Goal: Information Seeking & Learning: Learn about a topic

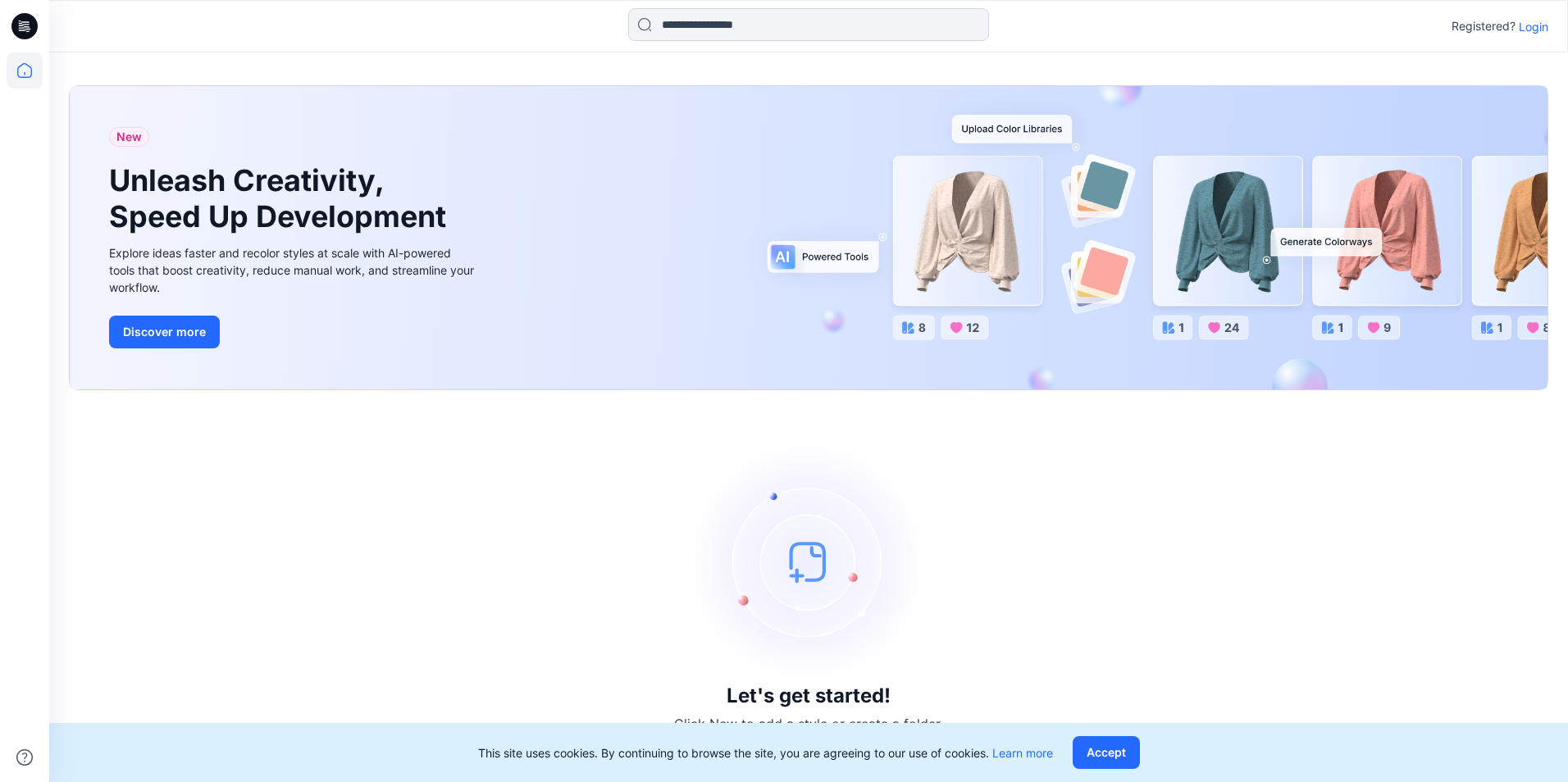
click at [1536, 26] on p "Login" at bounding box center [1533, 27] width 30 height 17
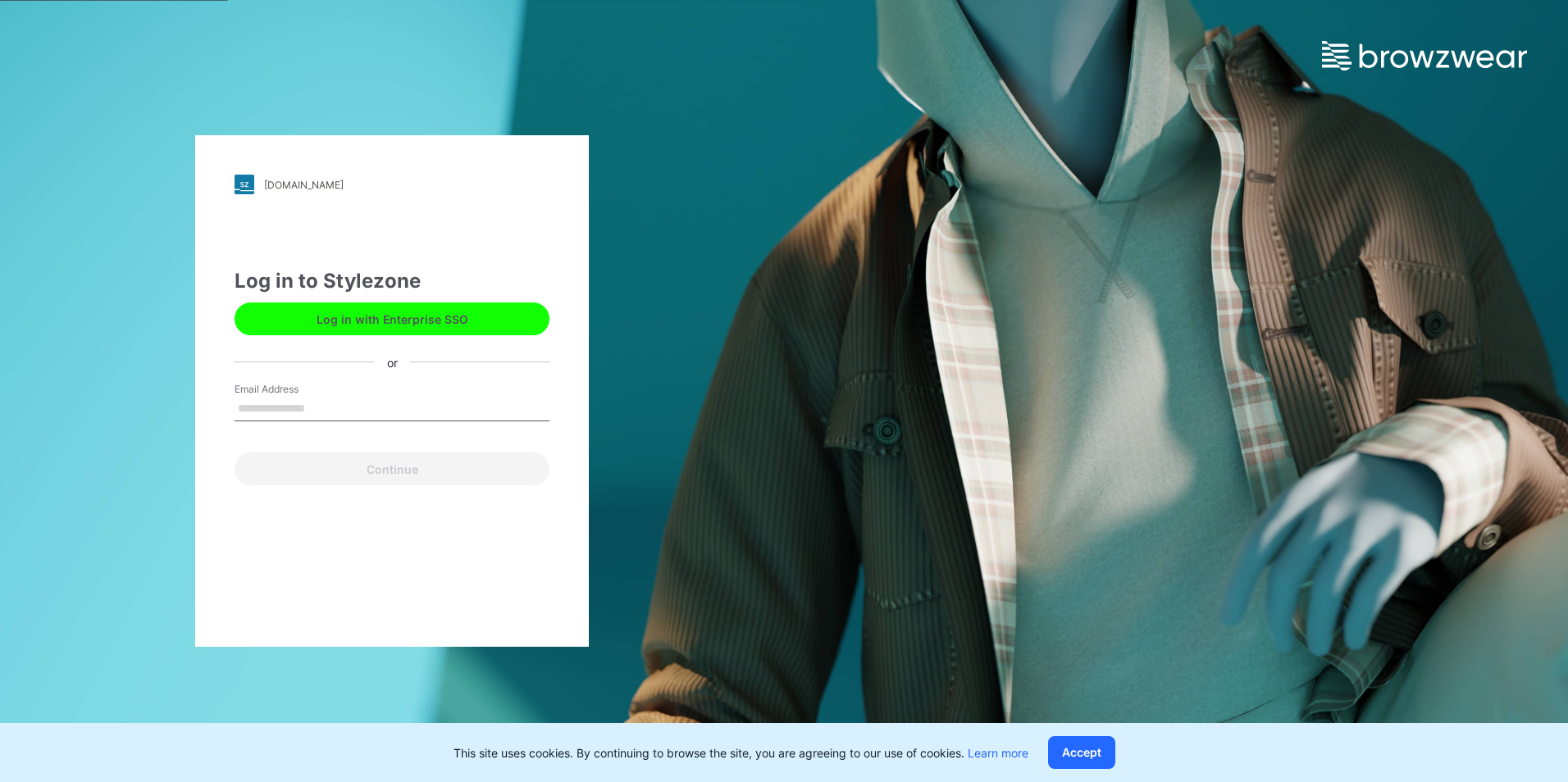
click at [330, 402] on input "Email Address" at bounding box center [392, 410] width 315 height 25
type input "**********"
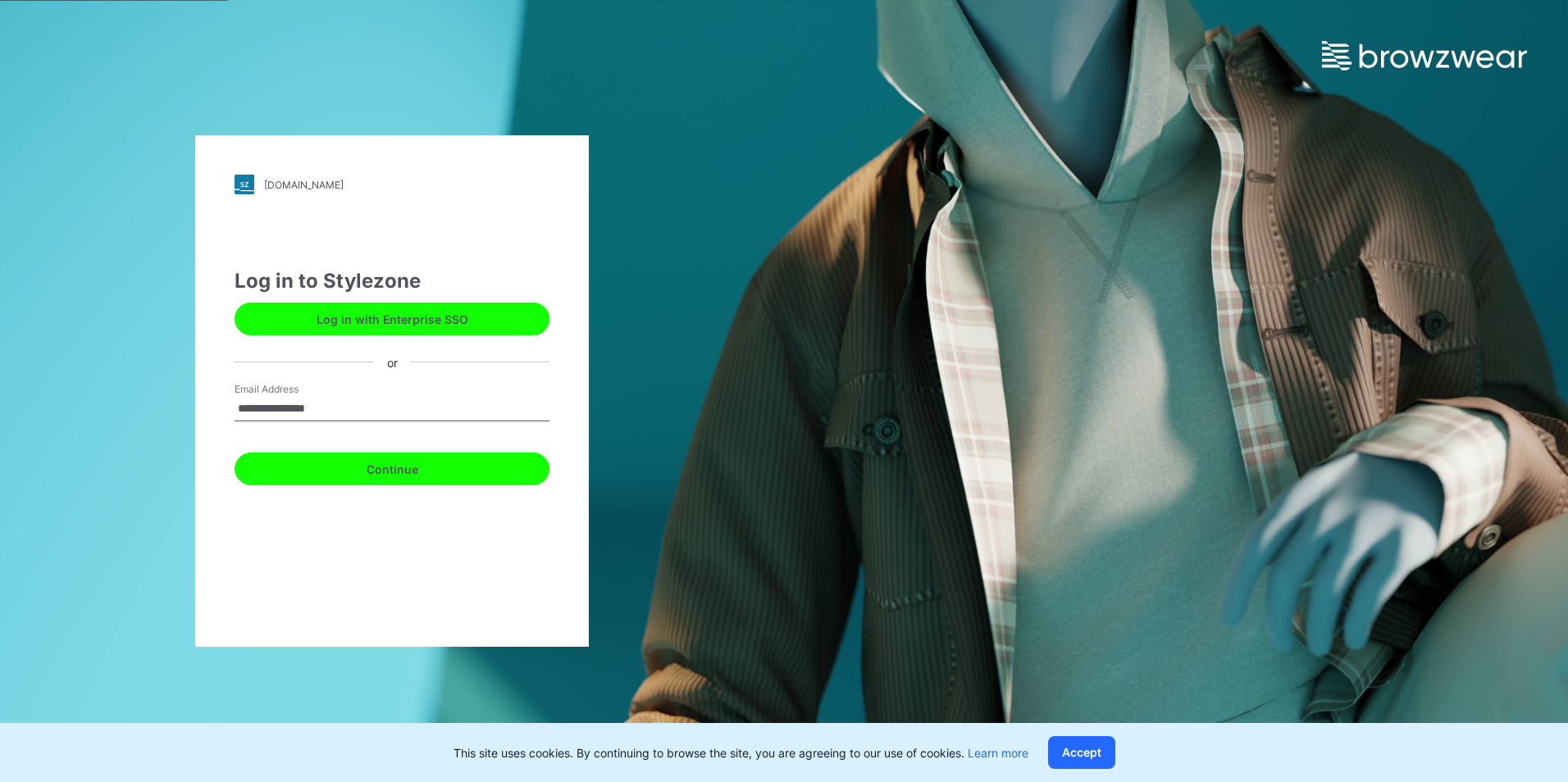
click at [371, 469] on button "Continue" at bounding box center [392, 469] width 315 height 33
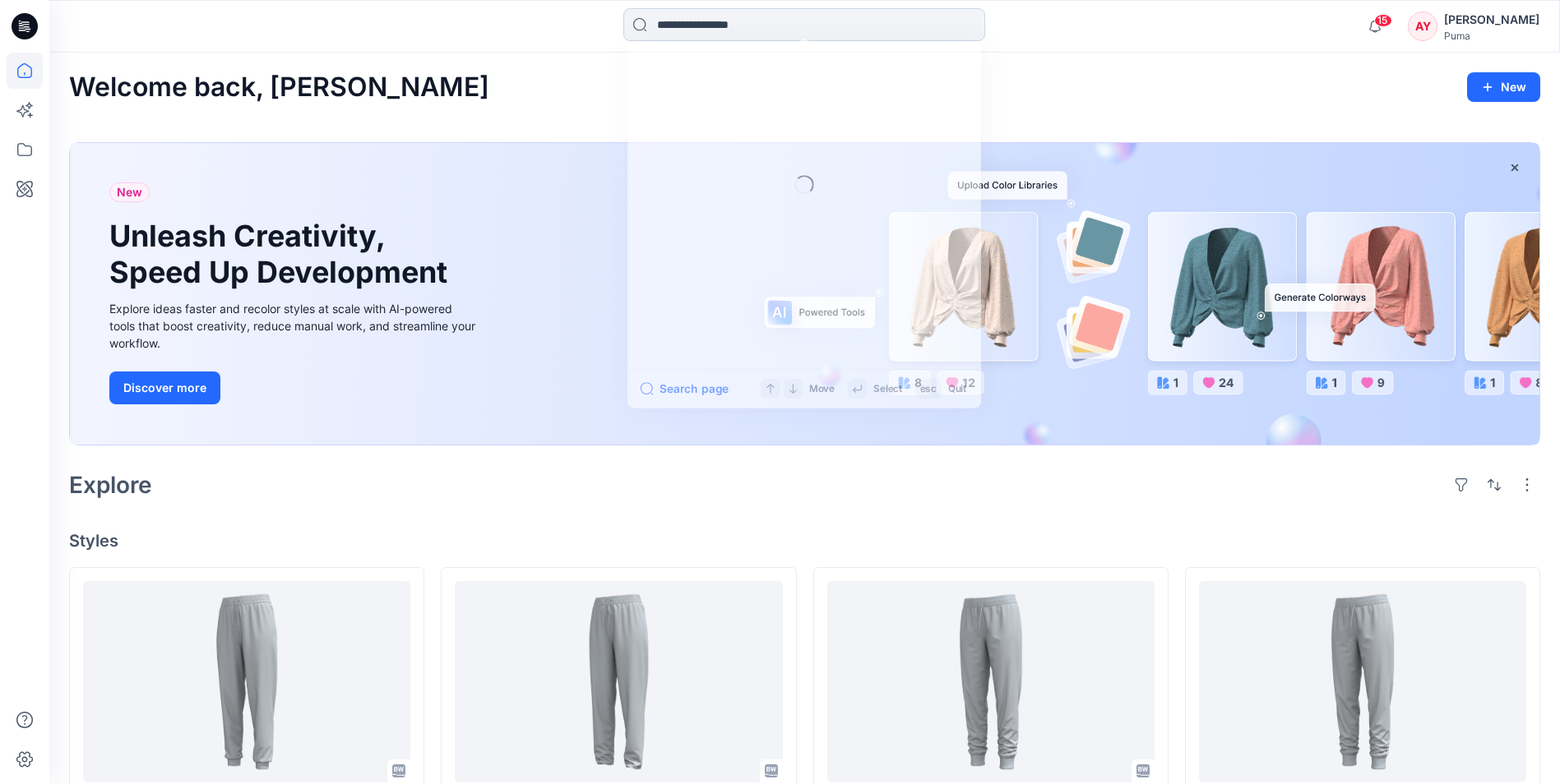
click at [674, 22] on input at bounding box center [803, 25] width 362 height 33
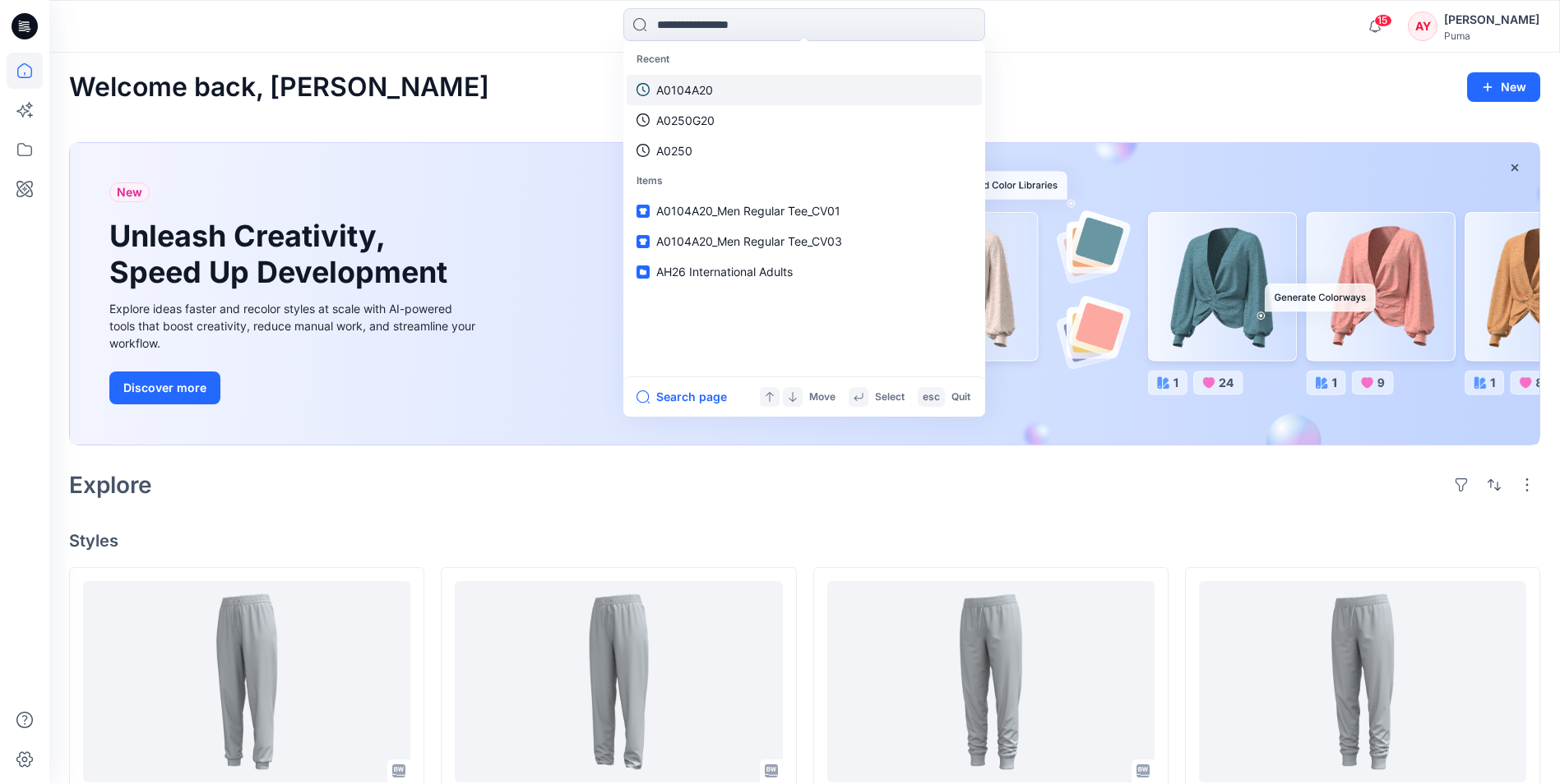
click at [698, 88] on p "A0104A20" at bounding box center [684, 90] width 57 height 17
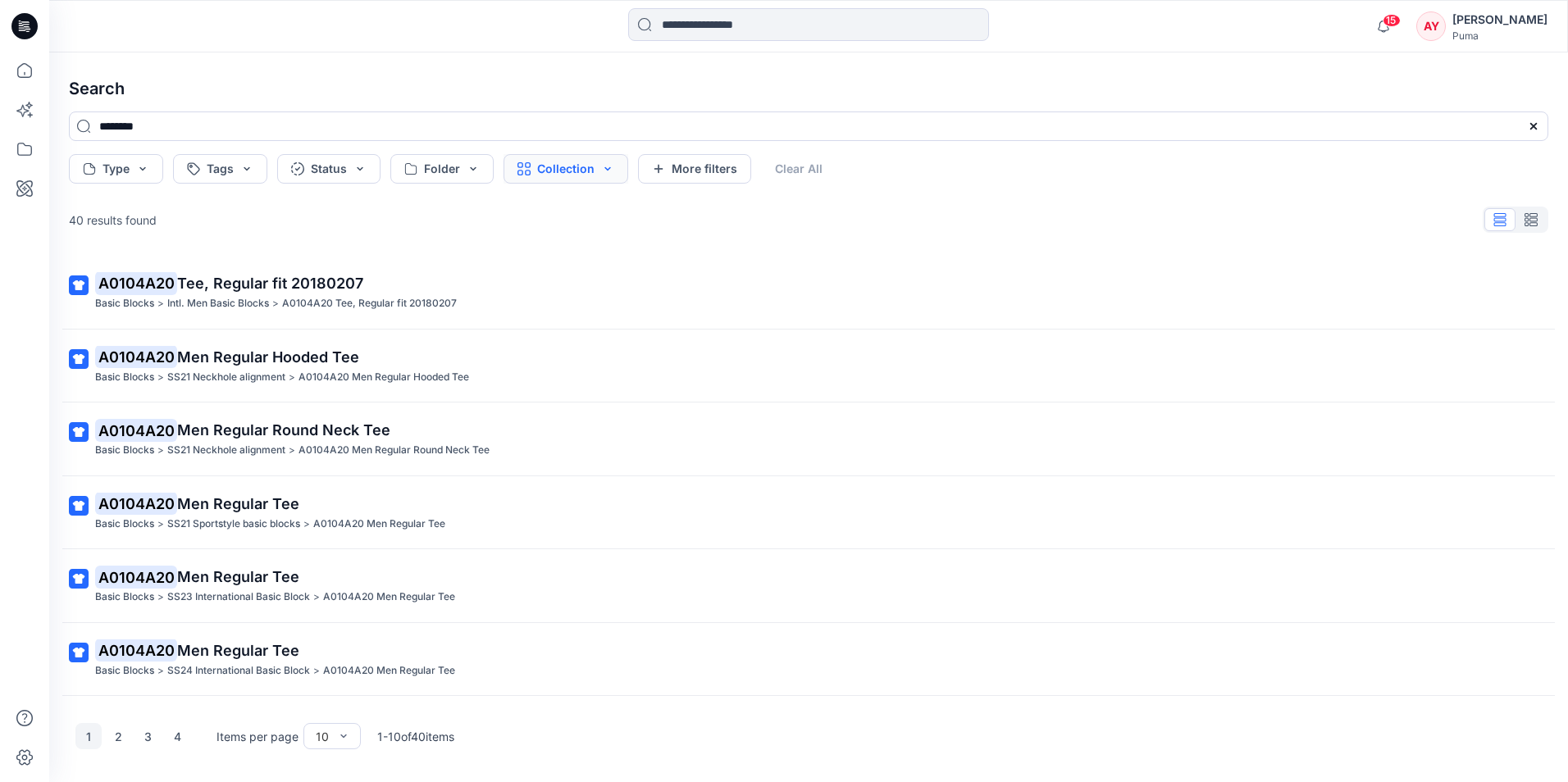
click at [601, 171] on button "Collection" at bounding box center [566, 169] width 124 height 30
click at [452, 165] on button "Folder" at bounding box center [442, 169] width 104 height 30
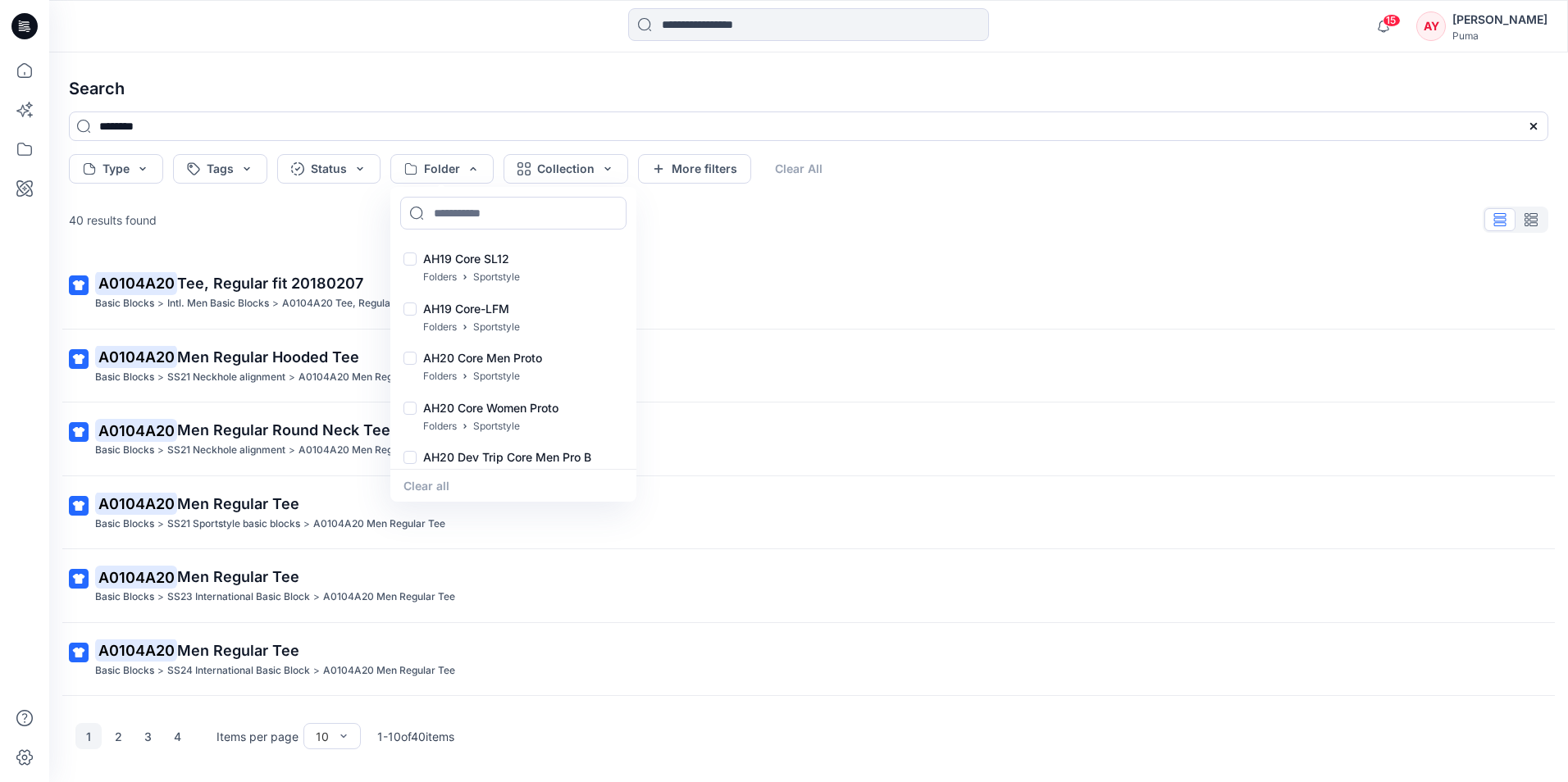
click at [813, 211] on div "40 results found" at bounding box center [808, 220] width 1505 height 33
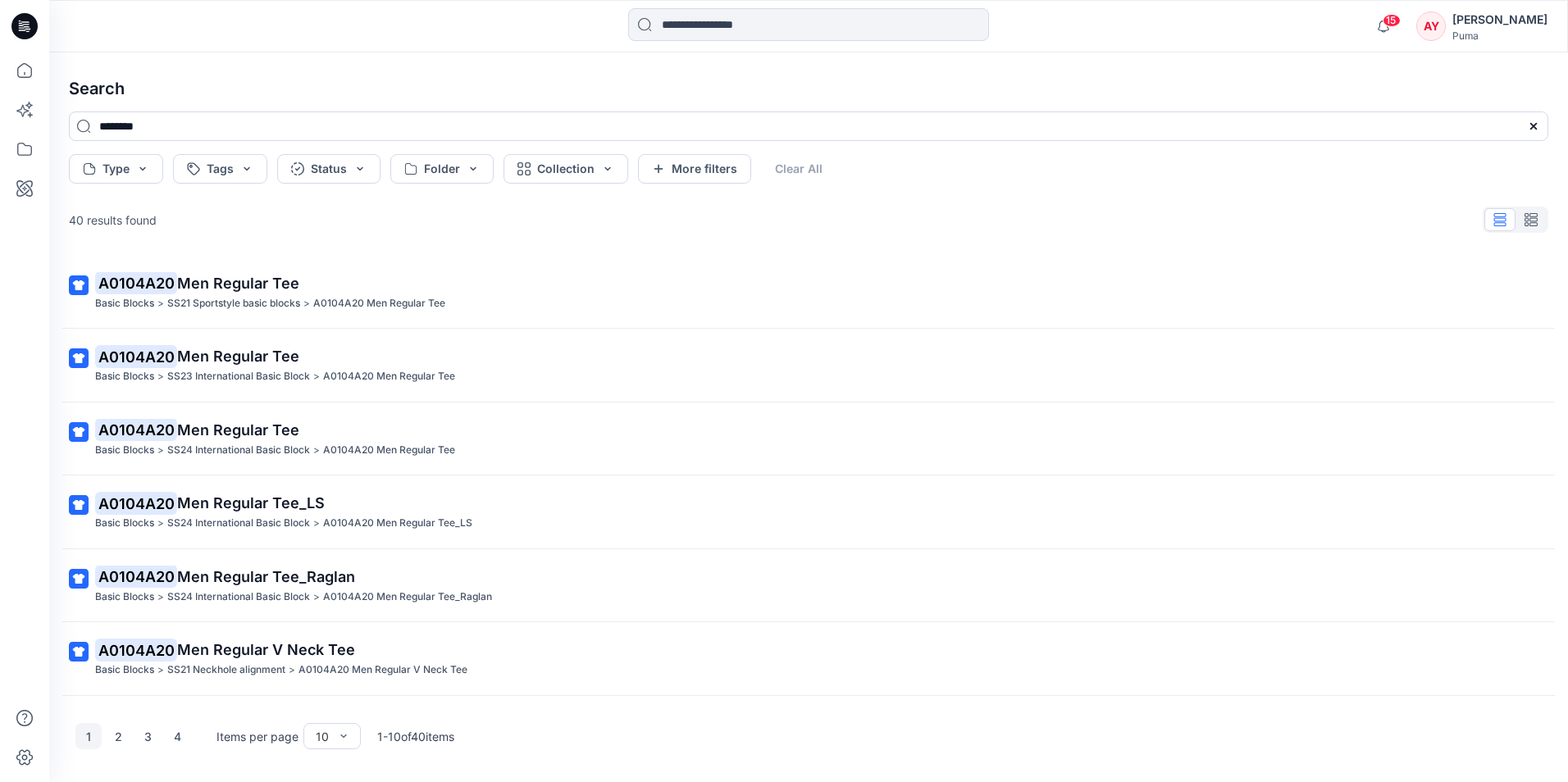
scroll to position [286, 0]
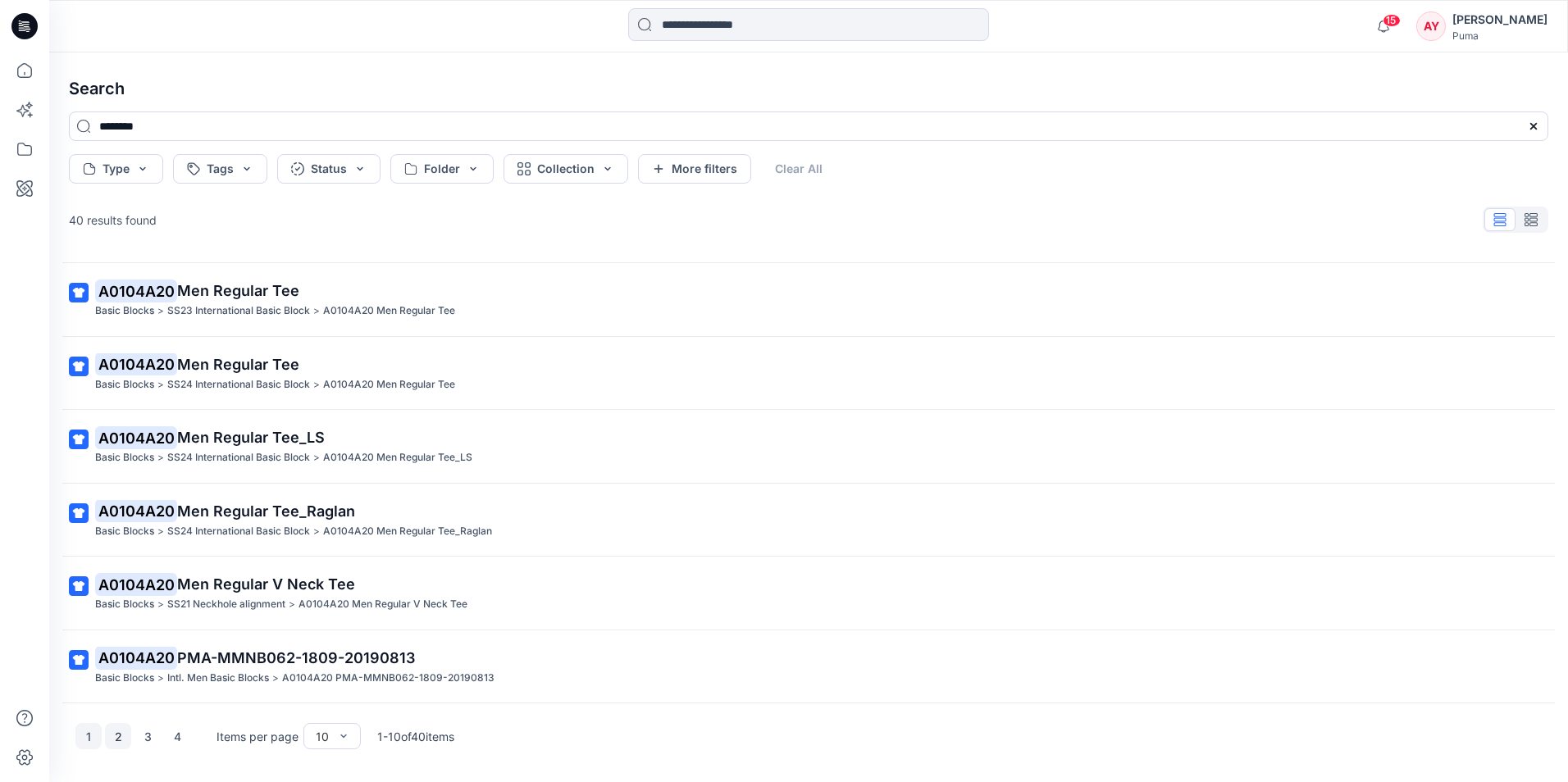
click at [123, 745] on button "2" at bounding box center [119, 736] width 27 height 27
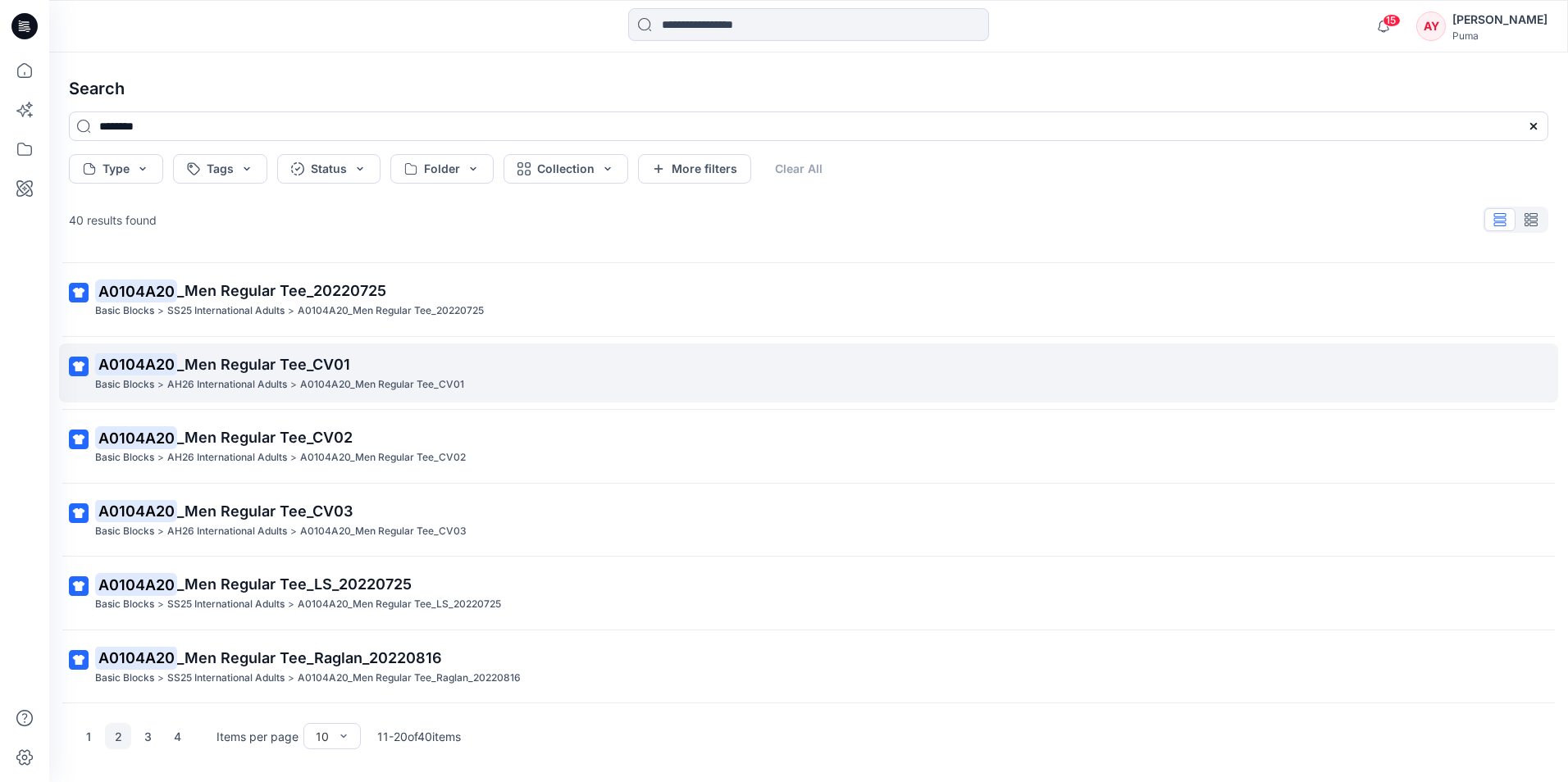
click at [299, 361] on span "_Men Regular Tee_CV01" at bounding box center [264, 364] width 173 height 17
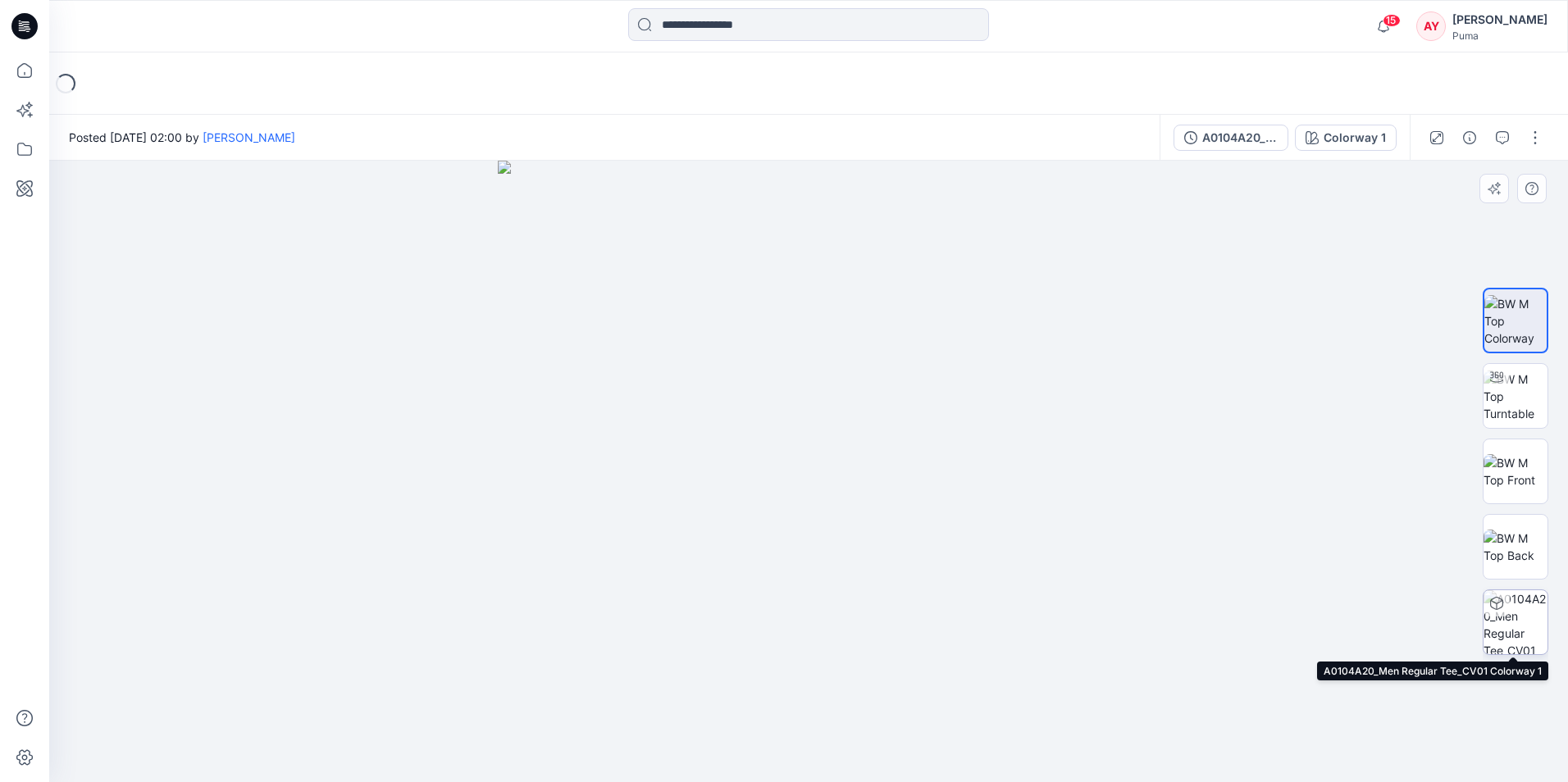
click at [1517, 634] on img at bounding box center [1515, 622] width 64 height 64
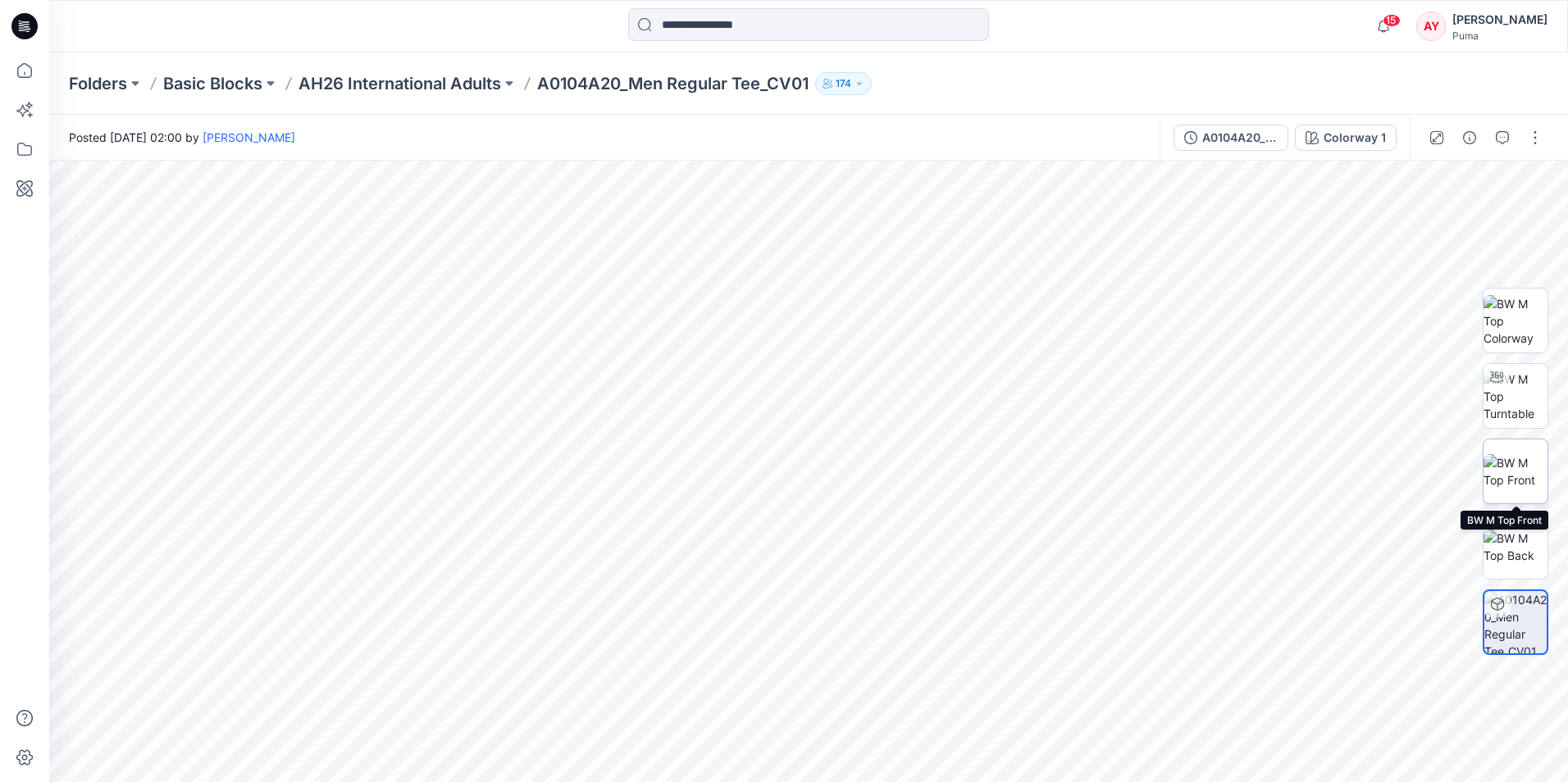
click at [1514, 462] on img at bounding box center [1515, 472] width 64 height 35
drag, startPoint x: 941, startPoint y: 501, endPoint x: 664, endPoint y: 508, distance: 277.1
click at [664, 508] on img at bounding box center [808, 425] width 820 height 713
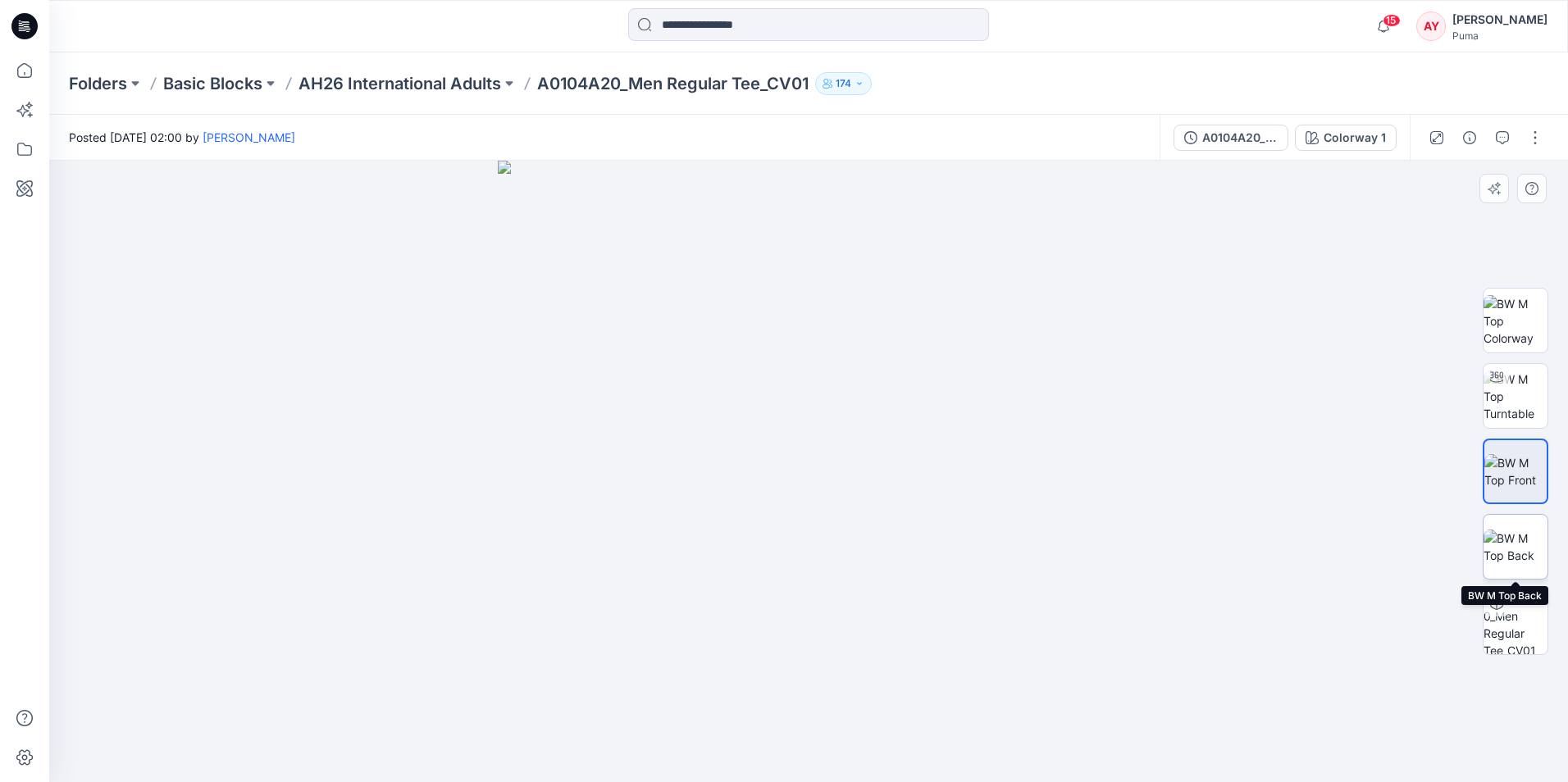
click at [1516, 541] on img at bounding box center [1515, 547] width 64 height 35
